Goal: Go to known website: Access a specific website the user already knows

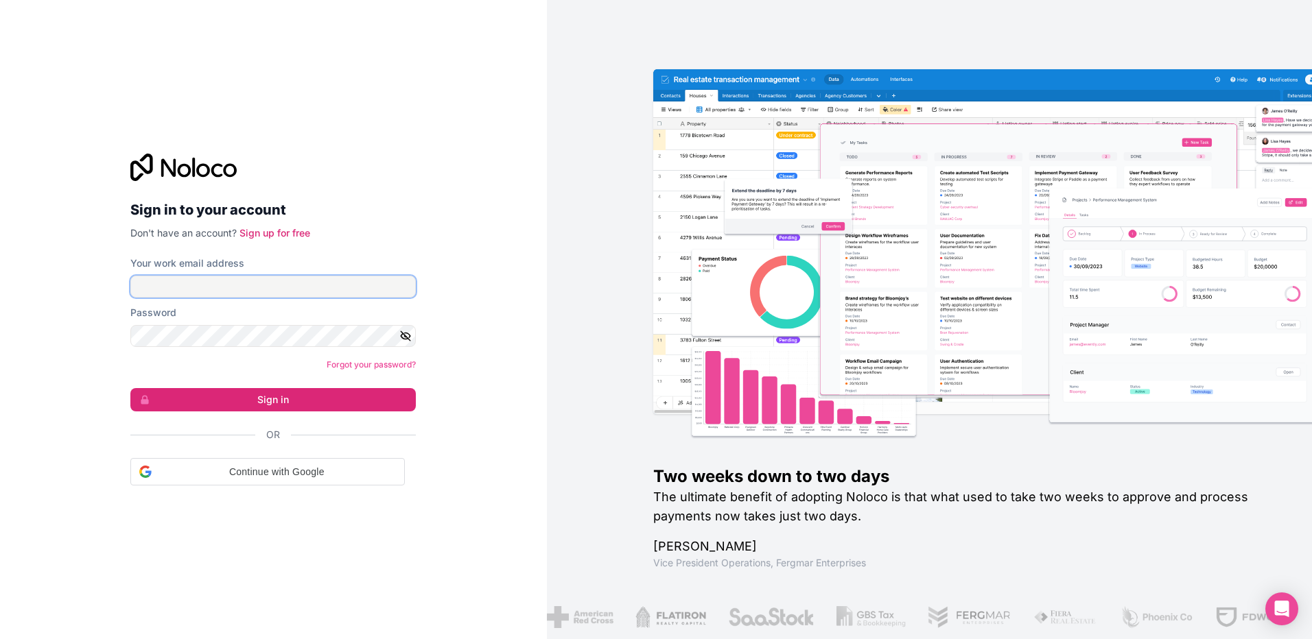
click at [156, 284] on input "Your work email address" at bounding box center [272, 287] width 285 height 22
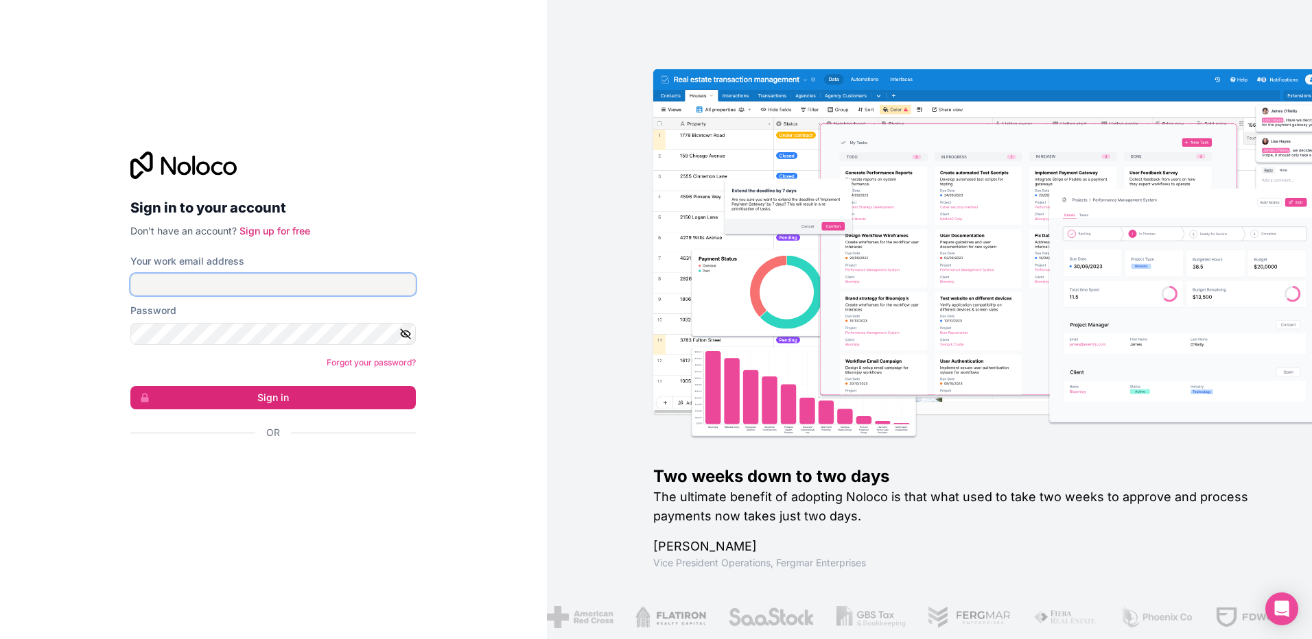
click at [157, 290] on input "Your work email address" at bounding box center [272, 285] width 285 height 22
type input "**********"
click at [243, 399] on button "Sign in" at bounding box center [272, 397] width 285 height 23
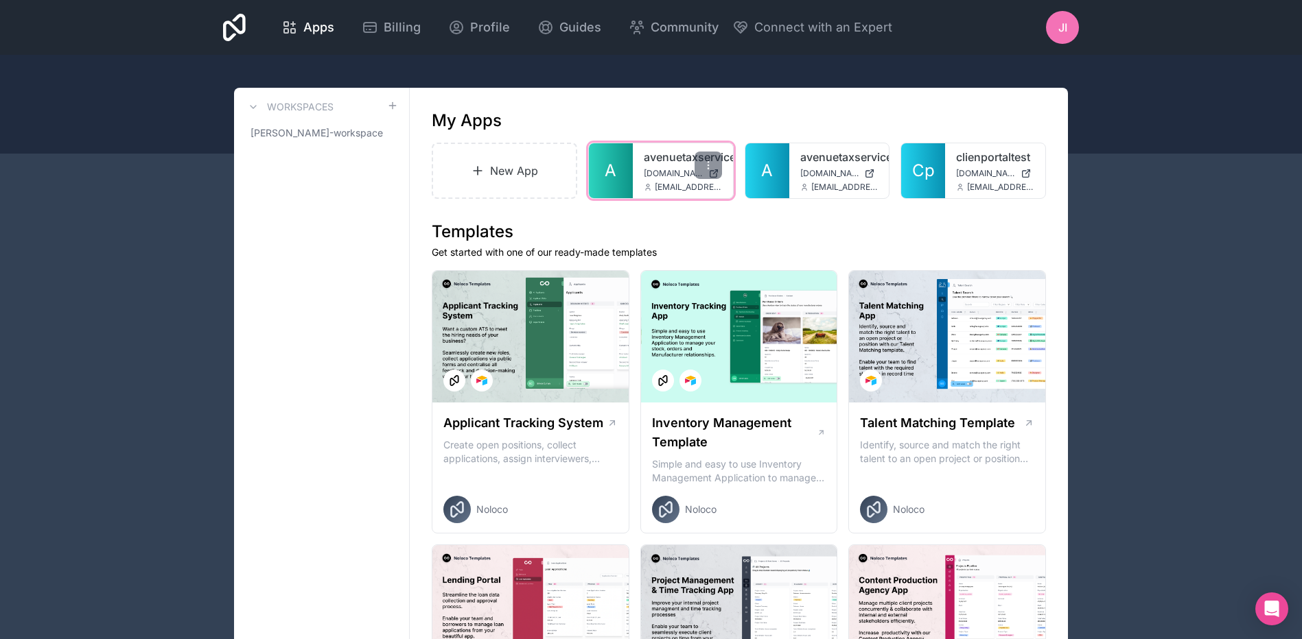
click at [673, 169] on span "[DOMAIN_NAME]" at bounding box center [673, 173] width 59 height 11
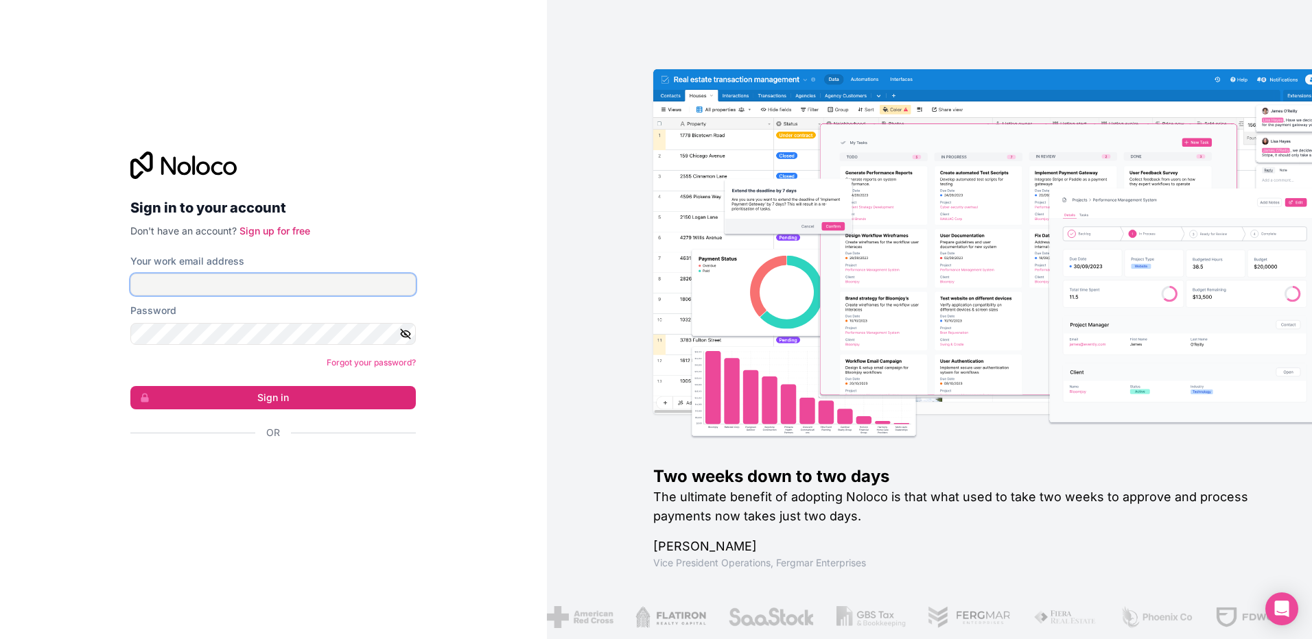
click at [207, 290] on input "Your work email address" at bounding box center [272, 285] width 285 height 22
type input "**********"
click at [281, 399] on button "Sign in" at bounding box center [272, 397] width 285 height 23
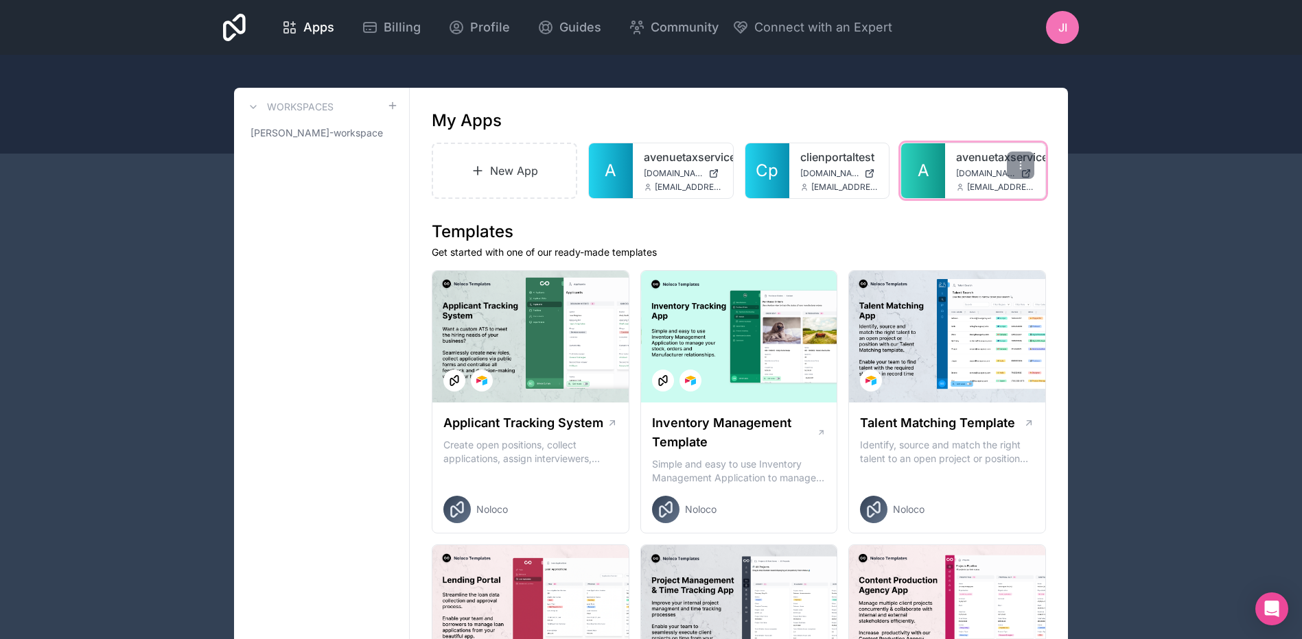
click at [972, 183] on span "[EMAIL_ADDRESS][DOMAIN_NAME]" at bounding box center [1000, 187] width 67 height 11
click at [1024, 176] on div at bounding box center [1020, 165] width 27 height 27
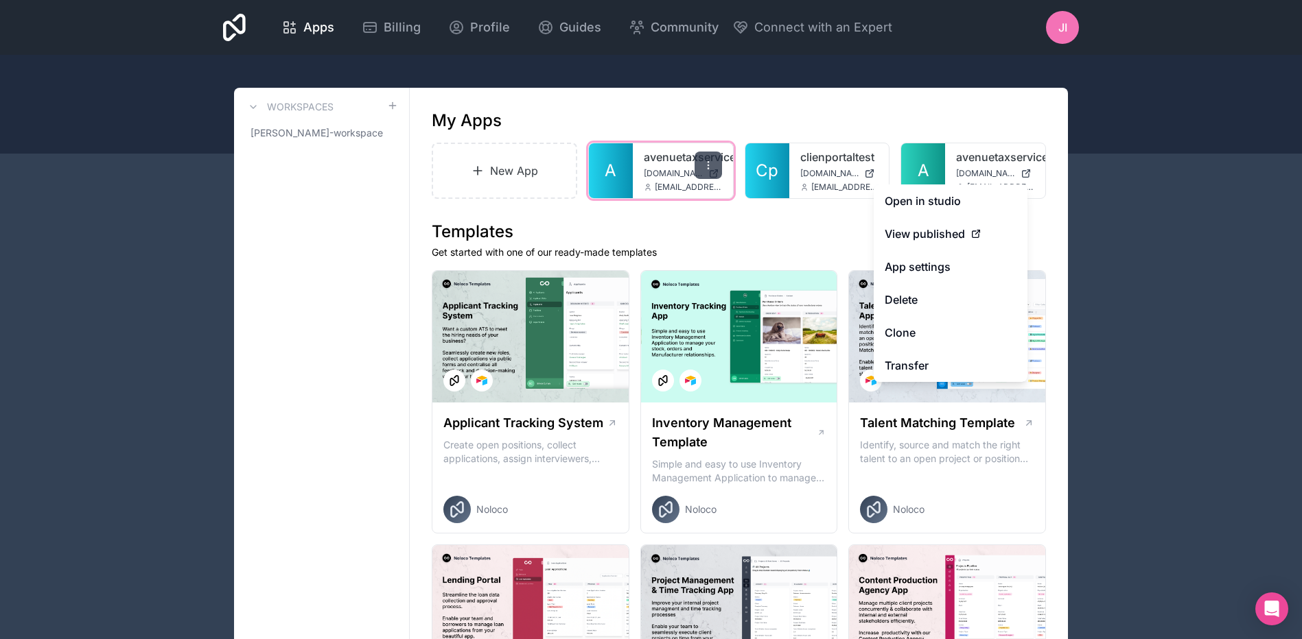
click at [712, 176] on div at bounding box center [707, 165] width 27 height 27
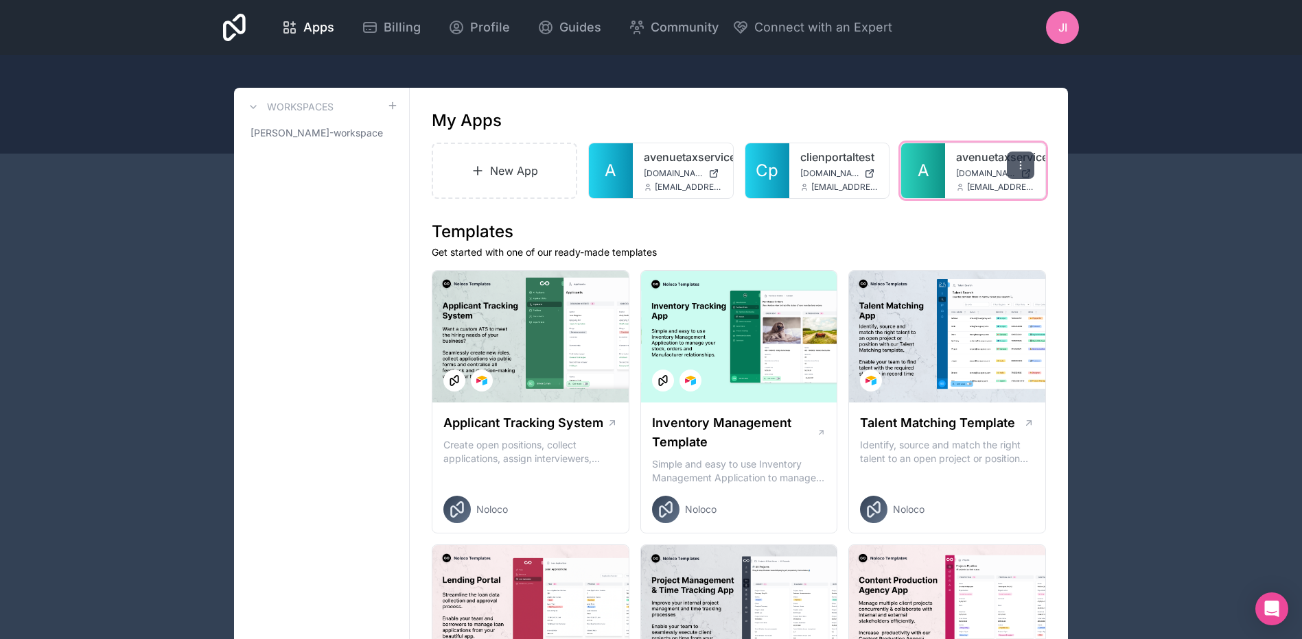
click at [1023, 163] on icon at bounding box center [1020, 165] width 11 height 11
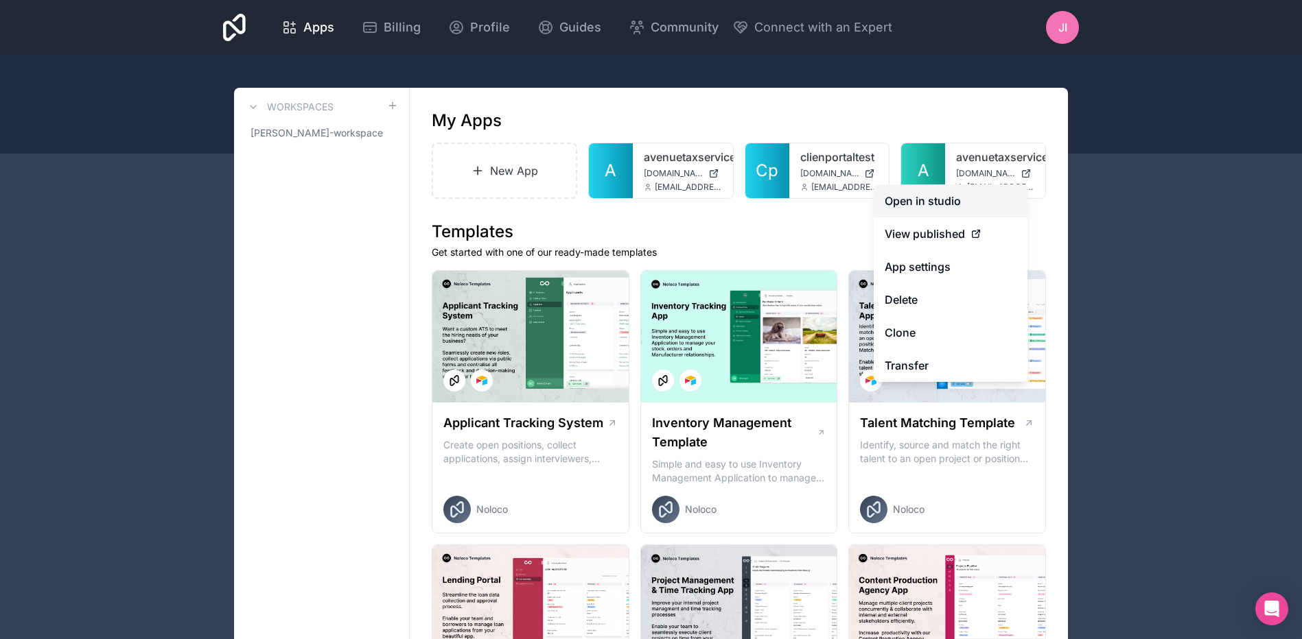
click at [949, 206] on link "Open in studio" at bounding box center [950, 201] width 154 height 33
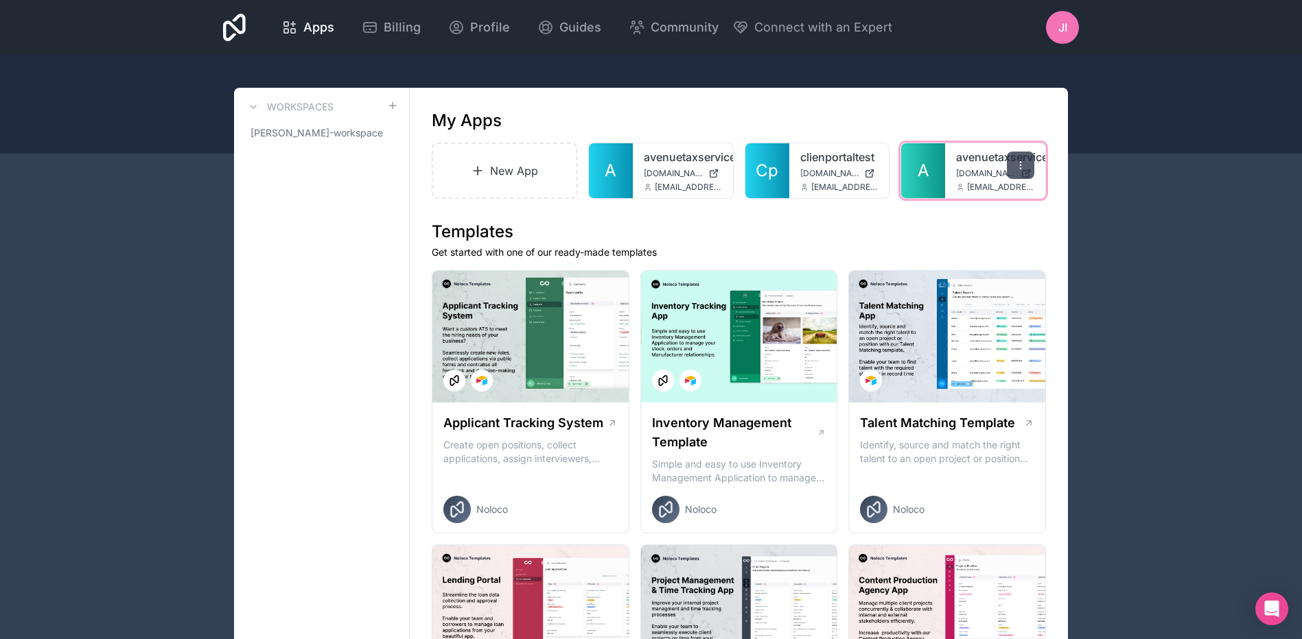
click at [1020, 168] on icon at bounding box center [1020, 168] width 1 height 1
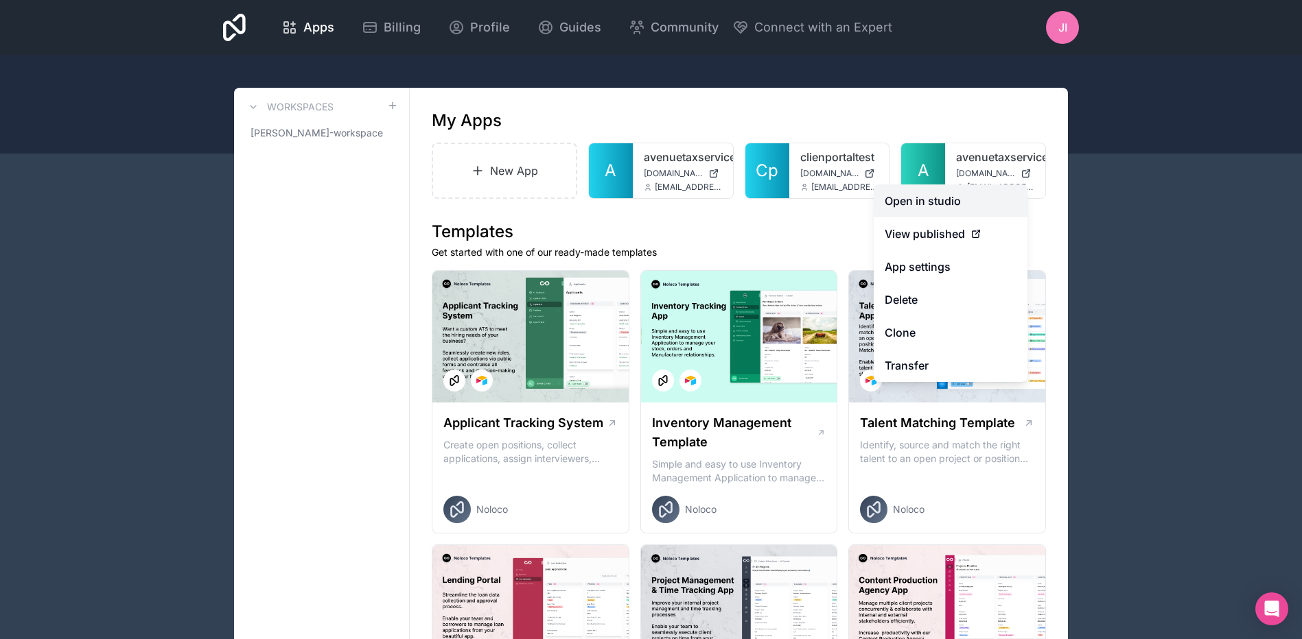
click at [957, 203] on link "Open in studio" at bounding box center [950, 201] width 154 height 33
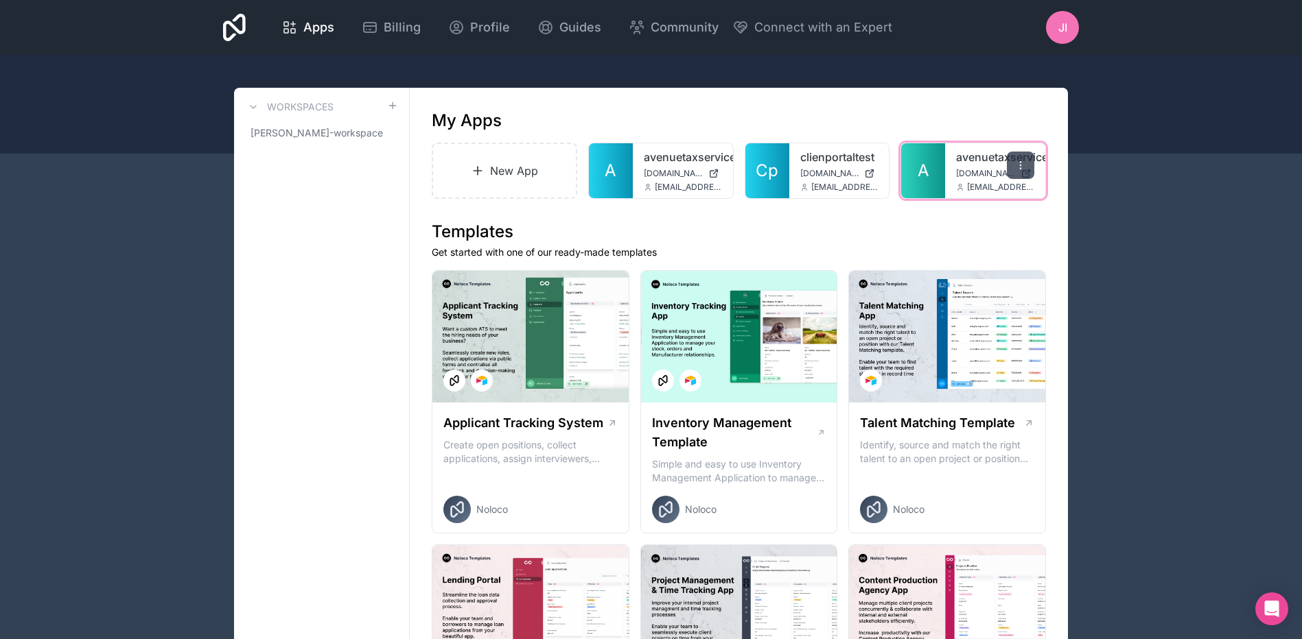
click at [1021, 172] on div at bounding box center [1020, 165] width 27 height 27
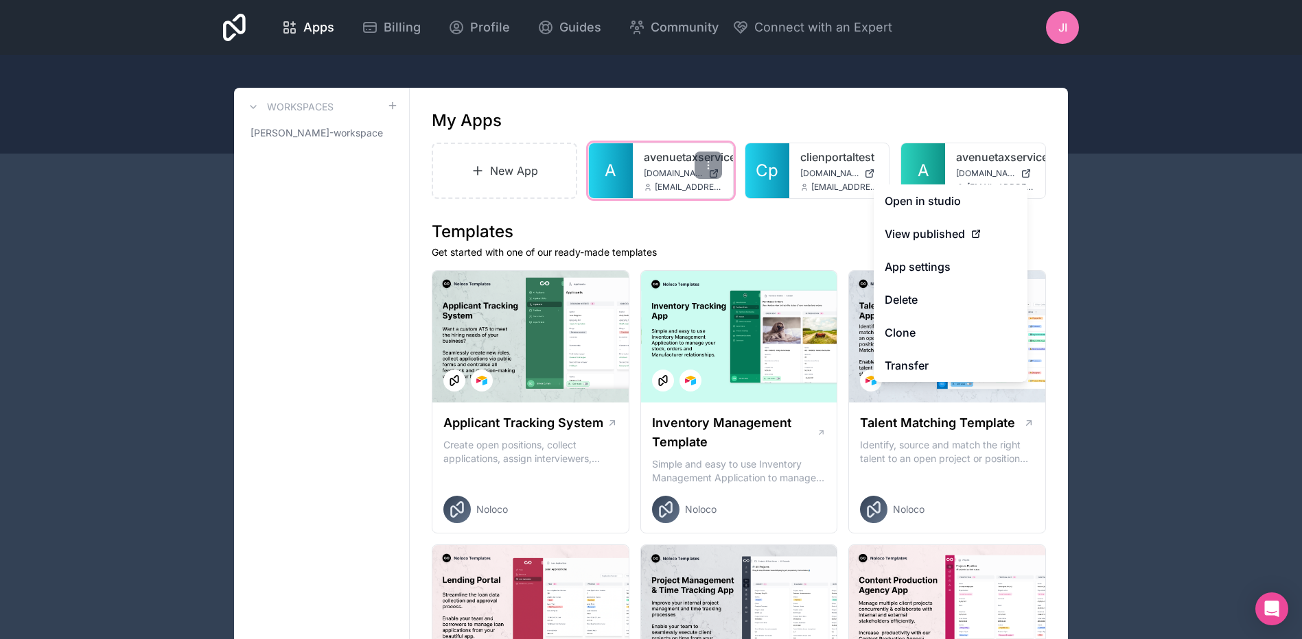
click at [671, 174] on span "[DOMAIN_NAME]" at bounding box center [673, 173] width 59 height 11
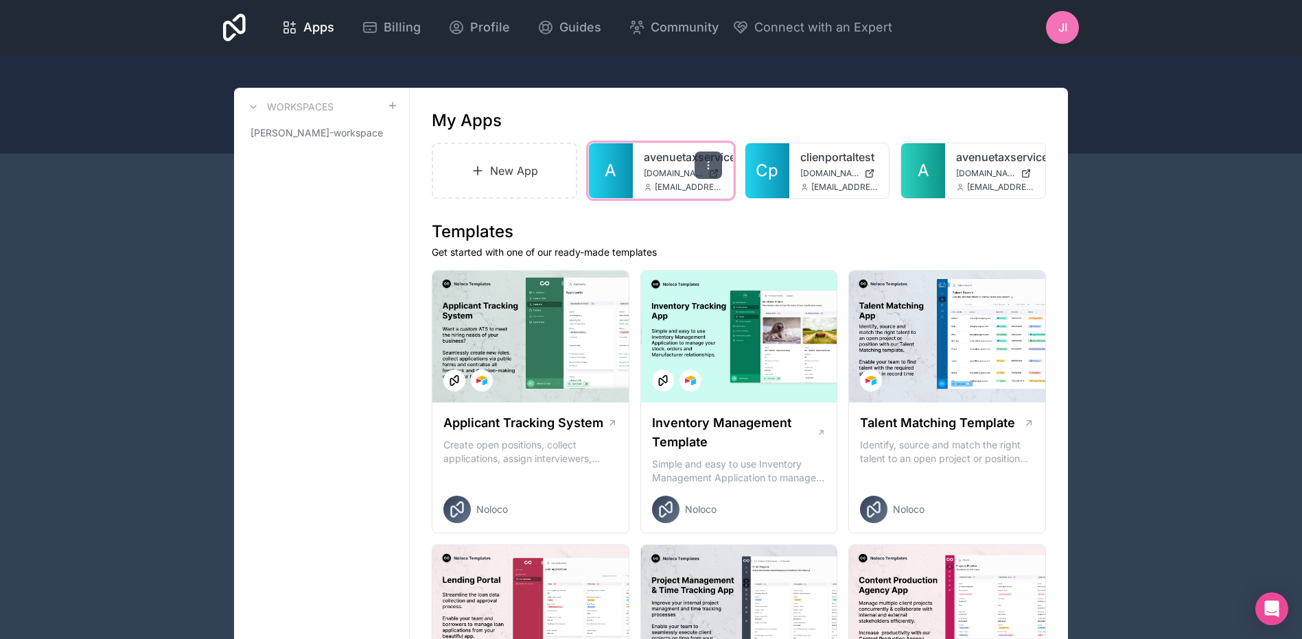
click at [711, 167] on icon at bounding box center [708, 165] width 11 height 11
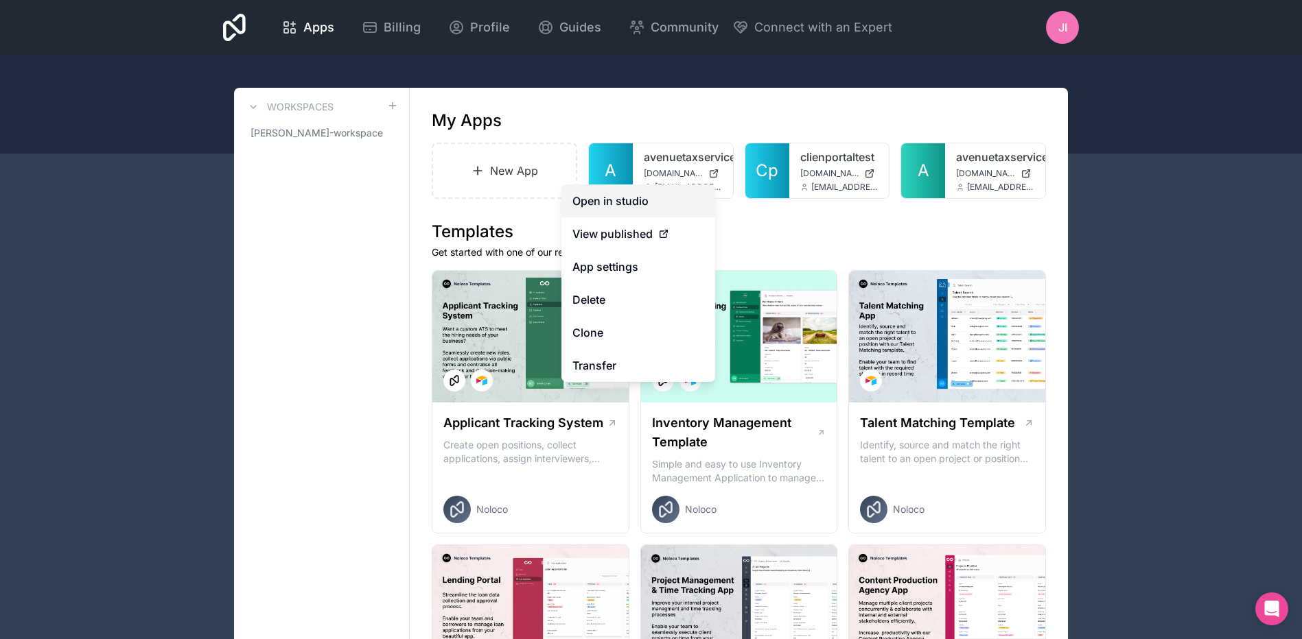
click at [613, 196] on link "Open in studio" at bounding box center [638, 201] width 154 height 33
